Goal: Find specific page/section

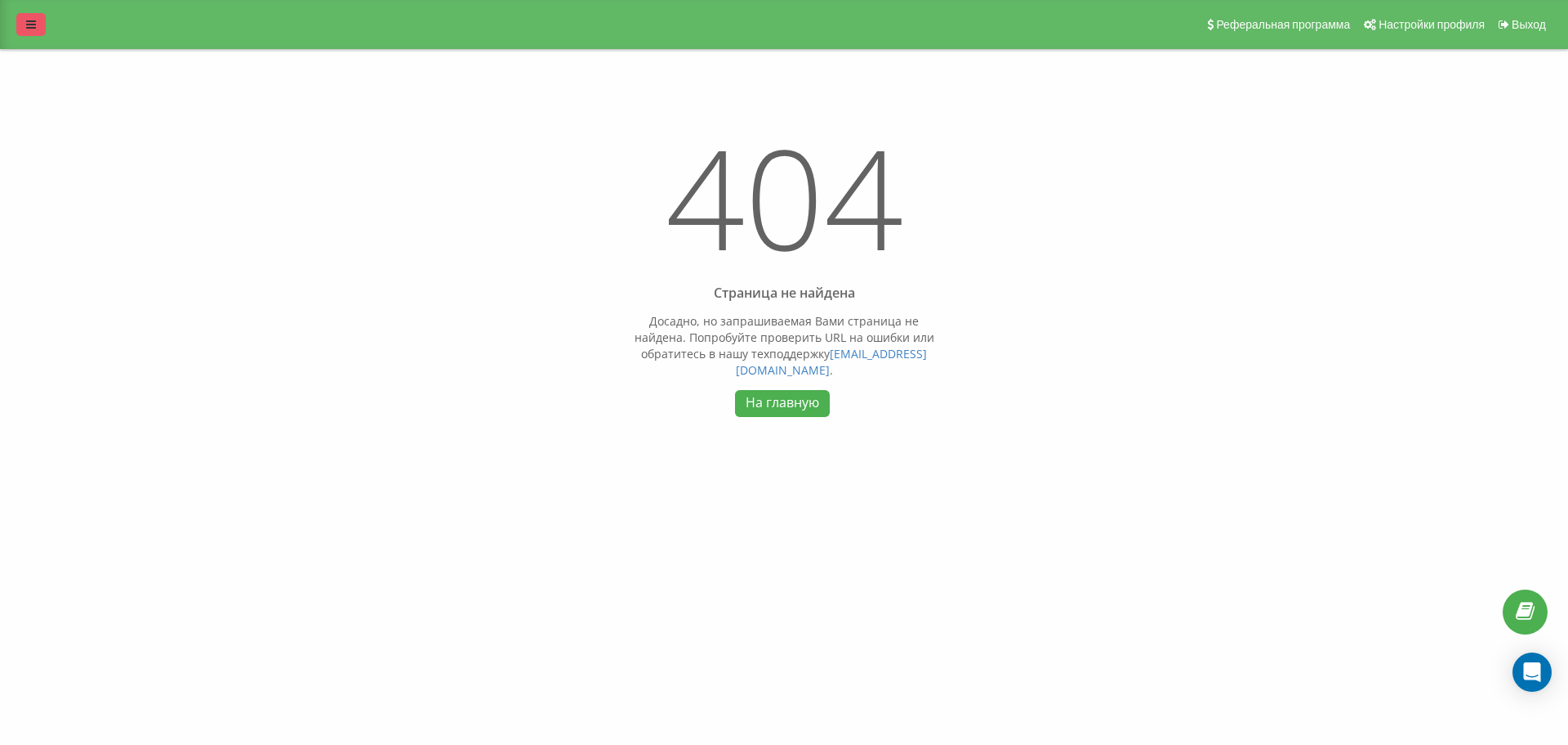
click at [41, 22] on link at bounding box center [31, 24] width 29 height 23
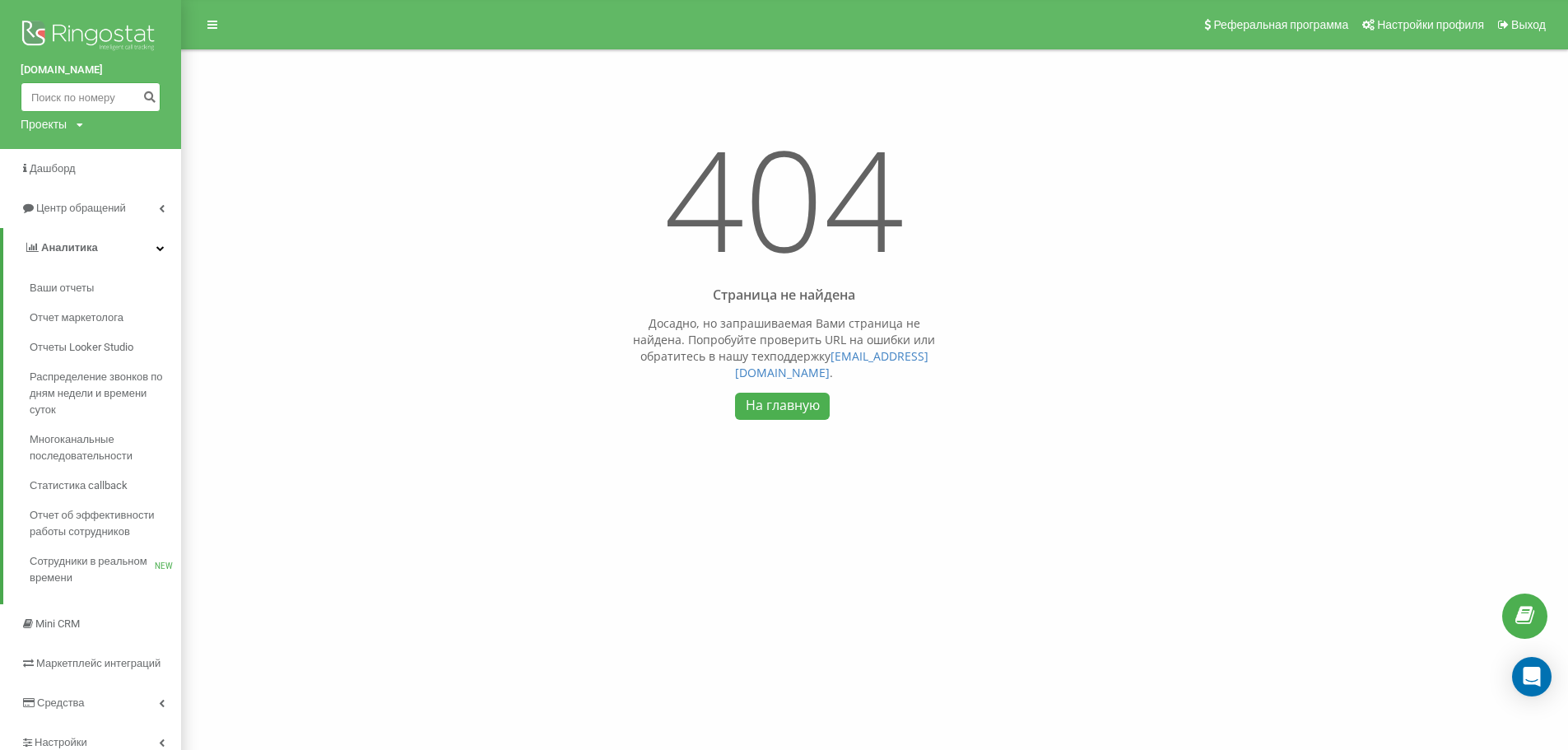
click at [53, 96] on input at bounding box center [90, 97] width 140 height 30
paste input "8 708 367 24 41"
click at [95, 93] on input "8 708 367 24 41" at bounding box center [90, 97] width 140 height 30
click at [82, 100] on input "8 708 367 2441" at bounding box center [90, 97] width 140 height 30
click at [64, 96] on input "8 708 3672441" at bounding box center [90, 97] width 140 height 30
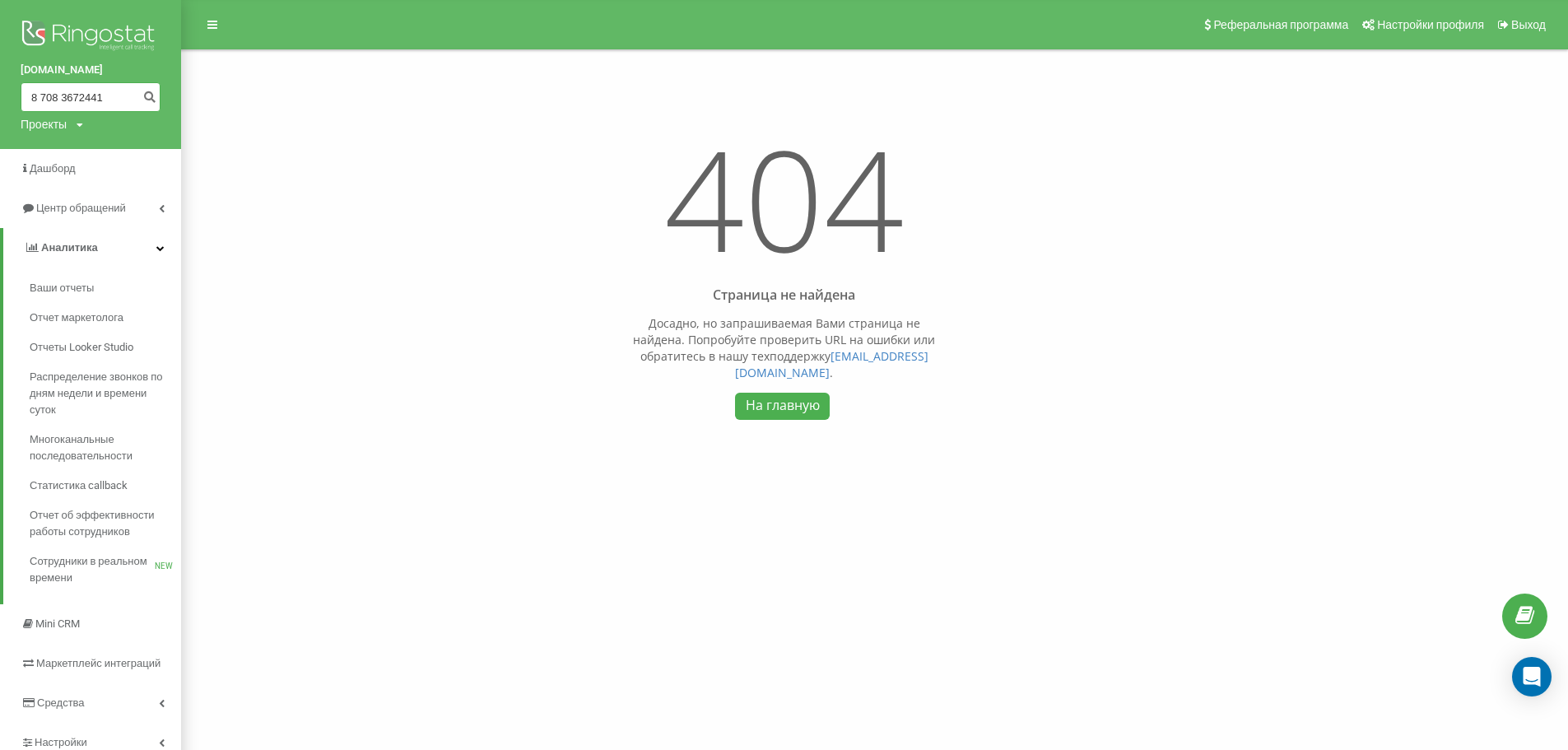
click at [62, 99] on input "8 708 3672441" at bounding box center [90, 97] width 140 height 30
click at [41, 93] on input "8 7083672441" at bounding box center [90, 97] width 140 height 30
type input "77083672441"
click at [145, 88] on button "submit" at bounding box center [149, 97] width 22 height 30
